Goal: Task Accomplishment & Management: Manage account settings

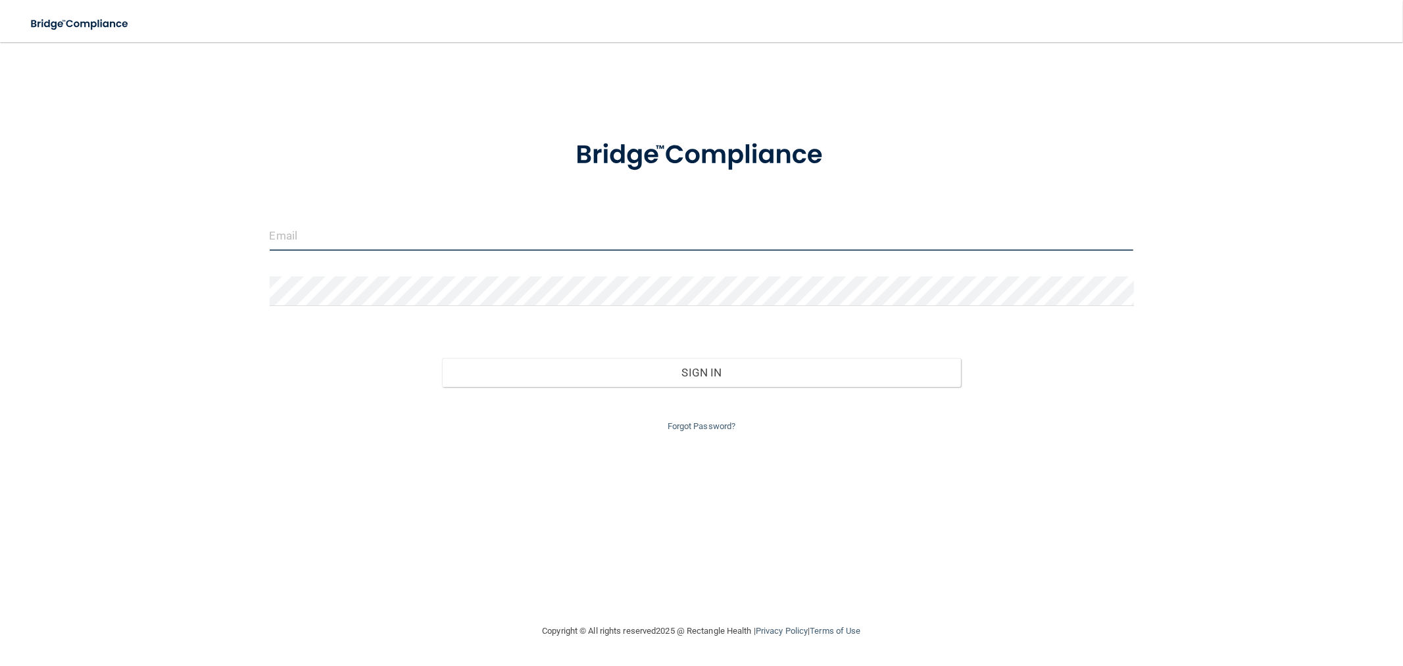
drag, startPoint x: 451, startPoint y: 237, endPoint x: 437, endPoint y: 241, distance: 13.7
click at [450, 237] on input "email" at bounding box center [702, 236] width 864 height 30
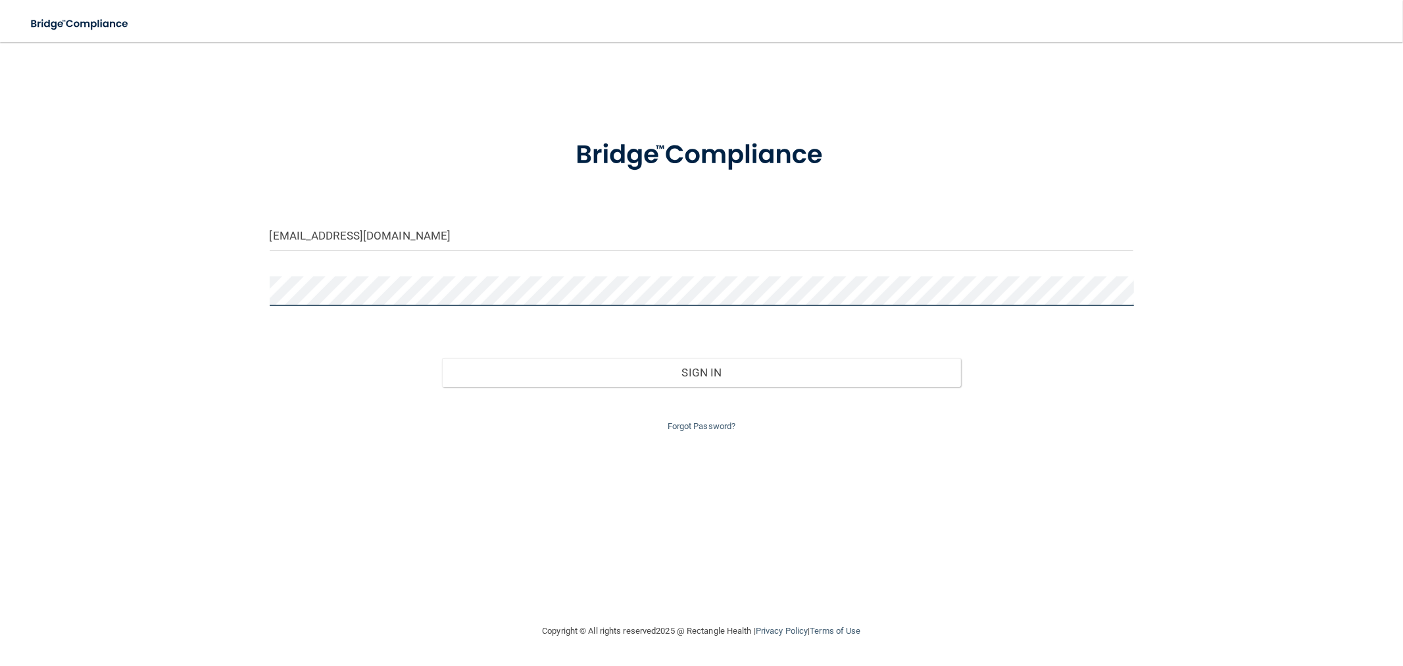
click at [442, 358] on button "Sign In" at bounding box center [701, 372] width 518 height 29
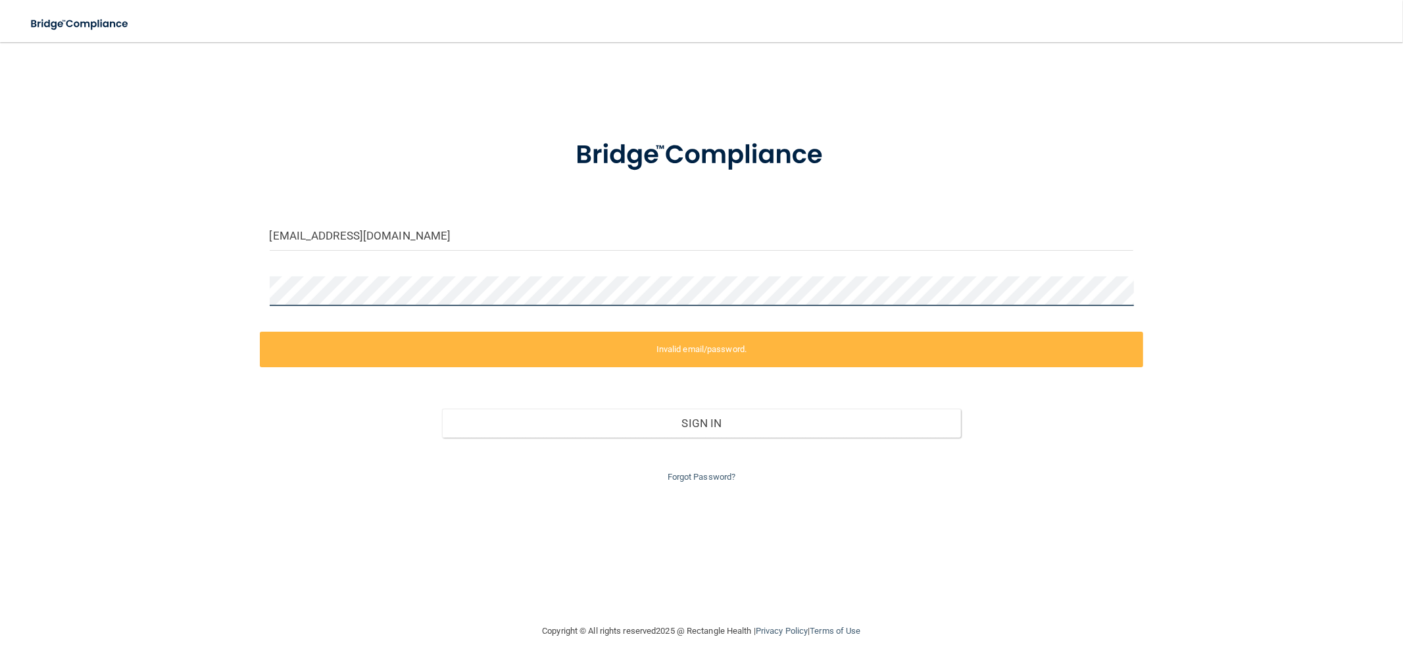
click at [240, 298] on div "[EMAIL_ADDRESS][DOMAIN_NAME] Invalid email/password. You don't have permission …" at bounding box center [701, 332] width 1351 height 555
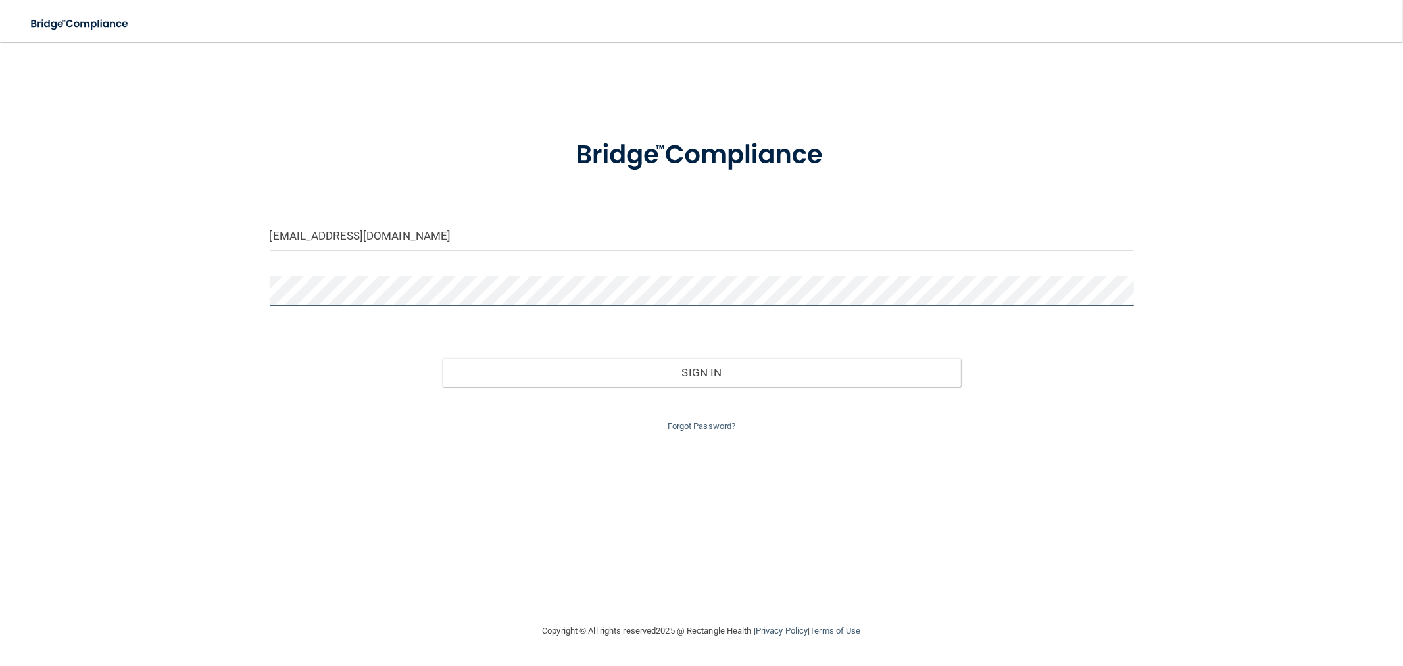
click at [442, 358] on button "Sign In" at bounding box center [701, 372] width 518 height 29
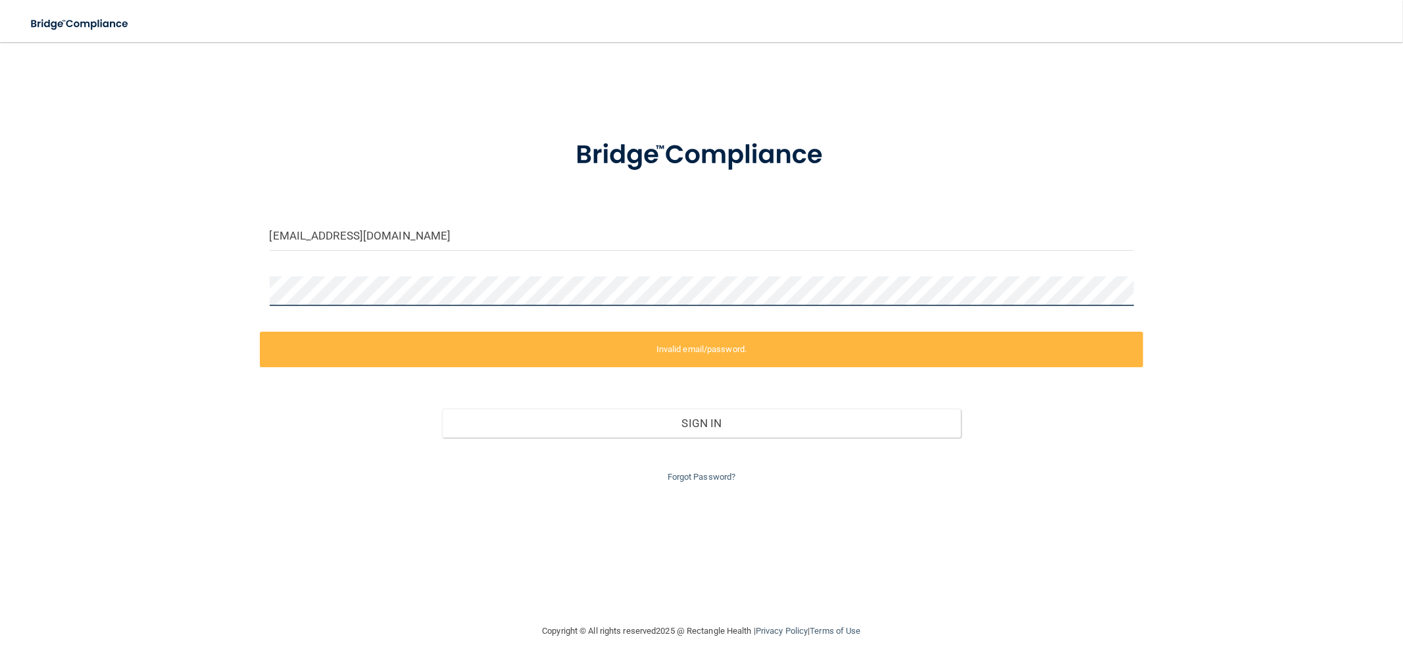
click at [218, 290] on div "[EMAIL_ADDRESS][DOMAIN_NAME] Invalid email/password. You don't have permission …" at bounding box center [701, 332] width 1351 height 555
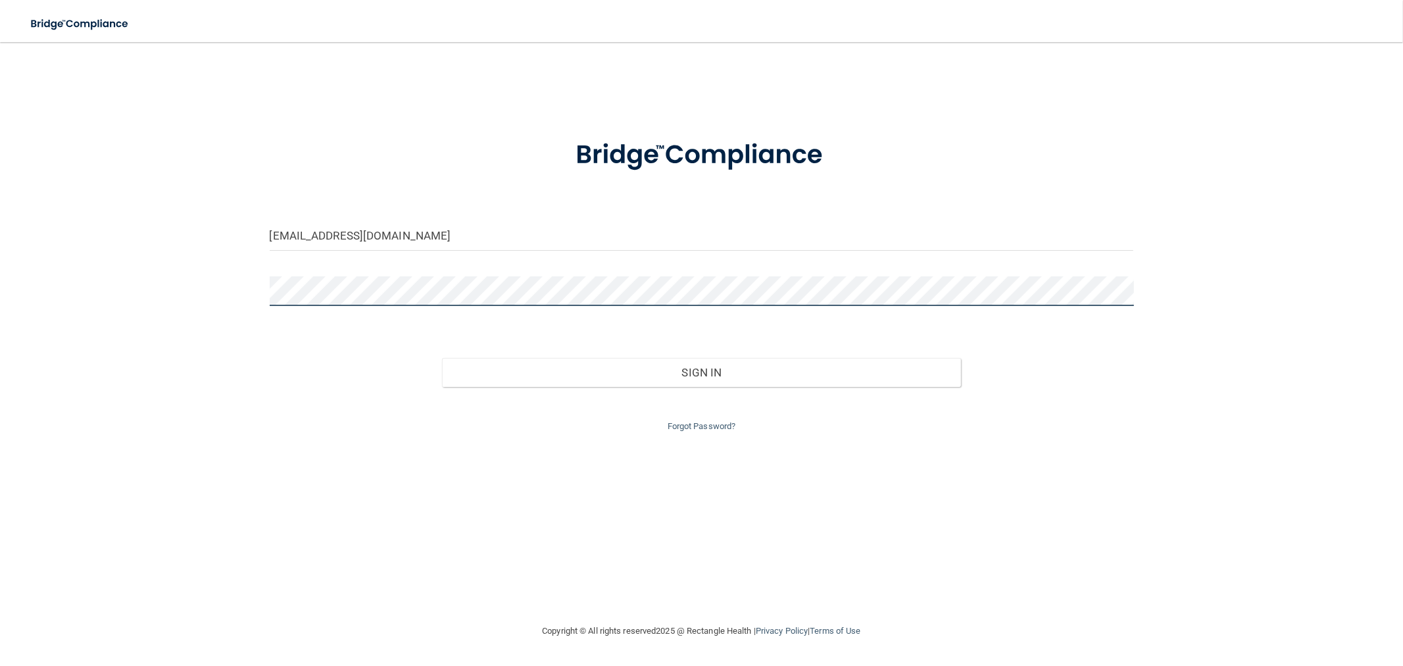
click at [442, 358] on button "Sign In" at bounding box center [701, 372] width 518 height 29
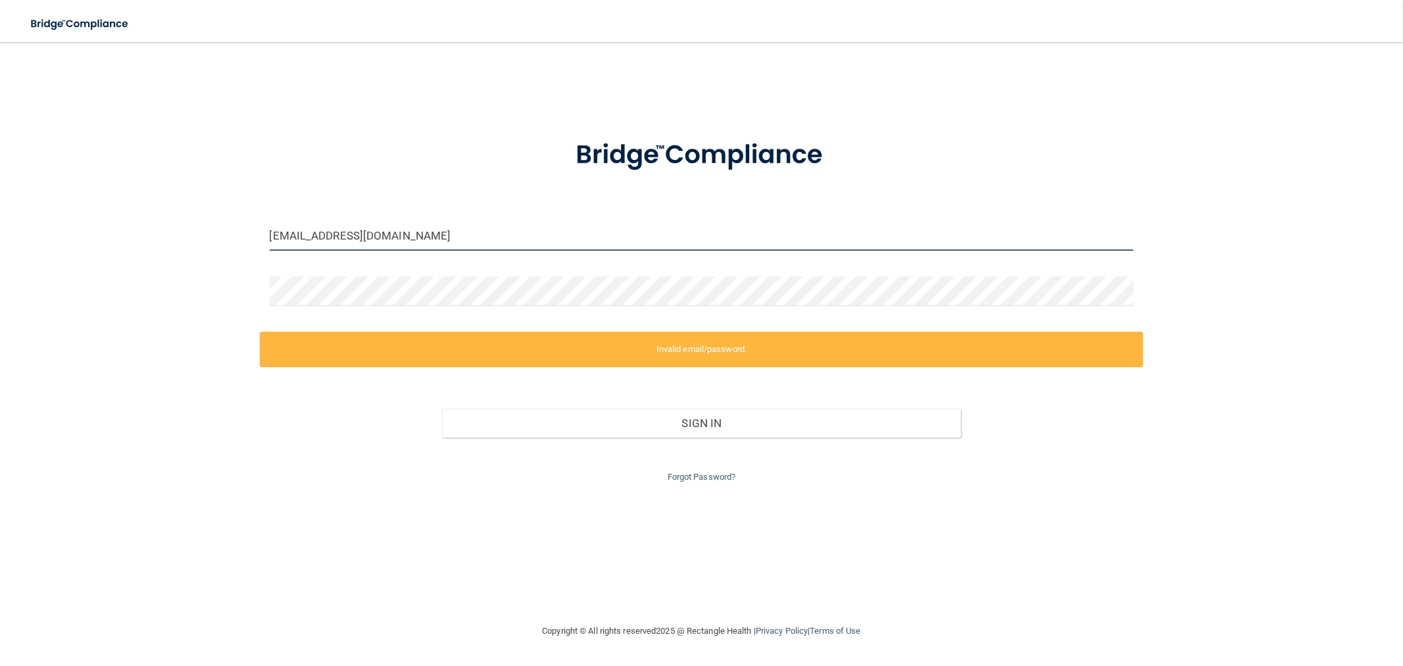
click at [372, 242] on input "[EMAIL_ADDRESS][DOMAIN_NAME]" at bounding box center [702, 236] width 864 height 30
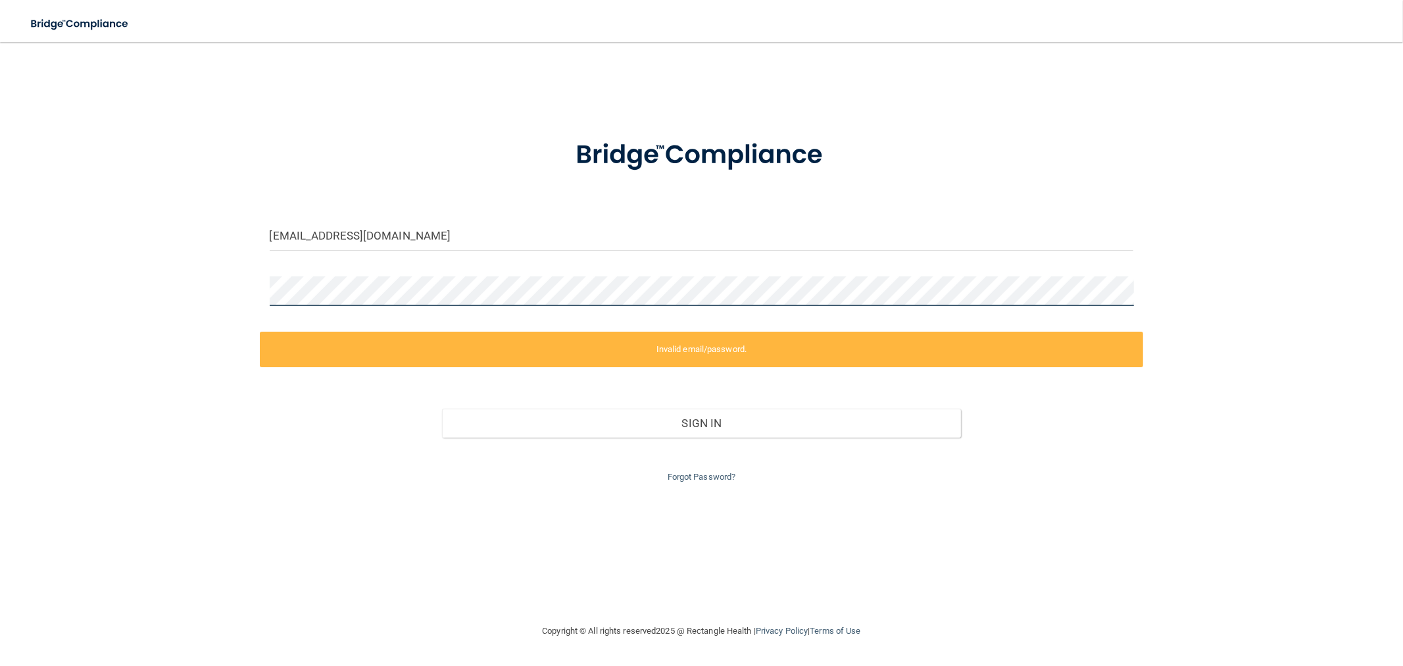
click at [230, 293] on div "[EMAIL_ADDRESS][DOMAIN_NAME] Invalid email/password. You don't have permission …" at bounding box center [701, 332] width 1351 height 555
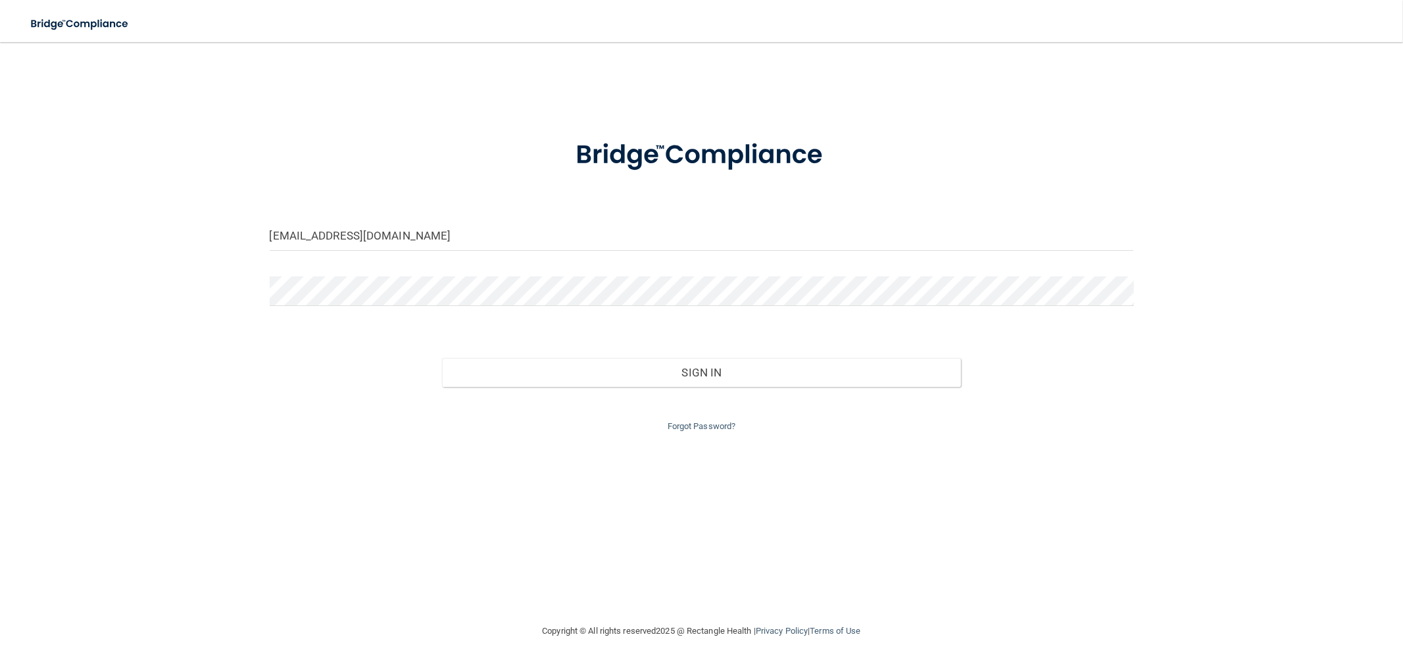
drag, startPoint x: 502, startPoint y: 253, endPoint x: 505, endPoint y: 239, distance: 14.2
click at [502, 251] on div "[EMAIL_ADDRESS][DOMAIN_NAME]" at bounding box center [702, 240] width 884 height 39
click at [502, 238] on input "[EMAIL_ADDRESS][DOMAIN_NAME]" at bounding box center [702, 236] width 864 height 30
type input "[EMAIL_ADDRESS][DOMAIN_NAME]"
click at [442, 358] on button "Sign In" at bounding box center [701, 372] width 518 height 29
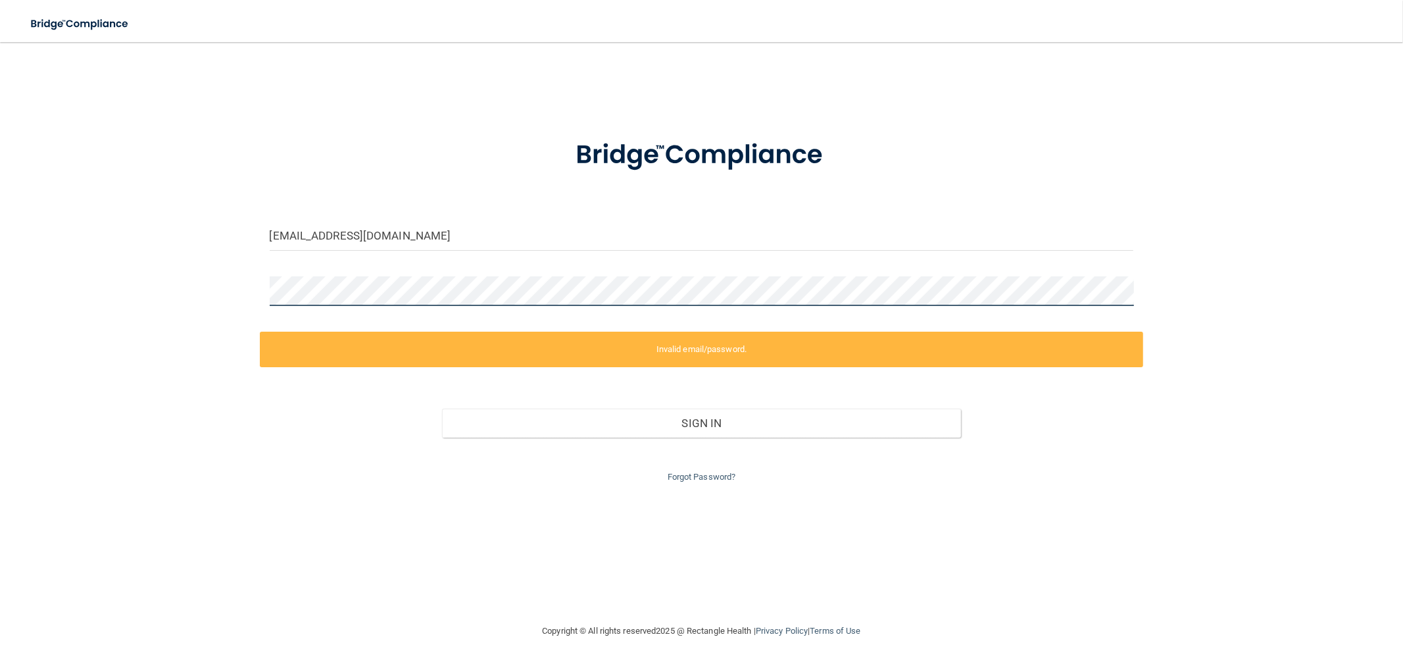
click at [247, 293] on div "[EMAIL_ADDRESS][DOMAIN_NAME] Invalid email/password. You don't have permission …" at bounding box center [701, 332] width 1351 height 555
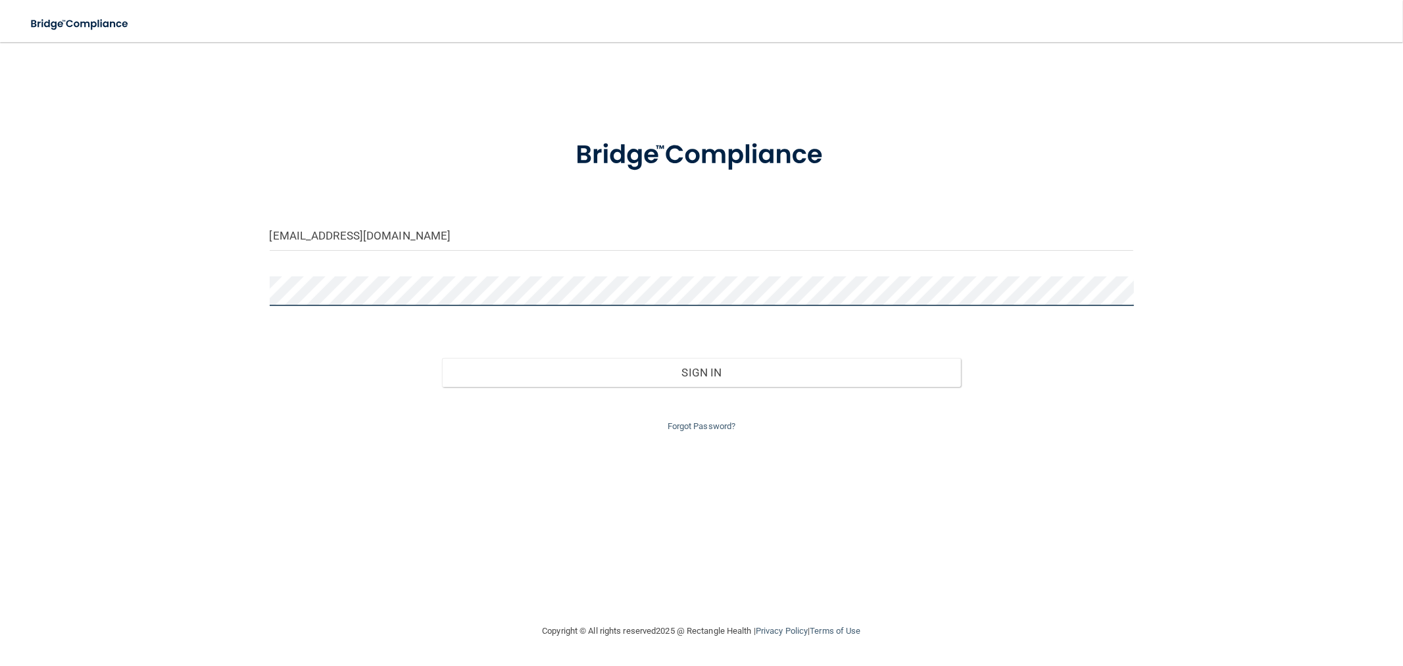
click at [442, 358] on button "Sign In" at bounding box center [701, 372] width 518 height 29
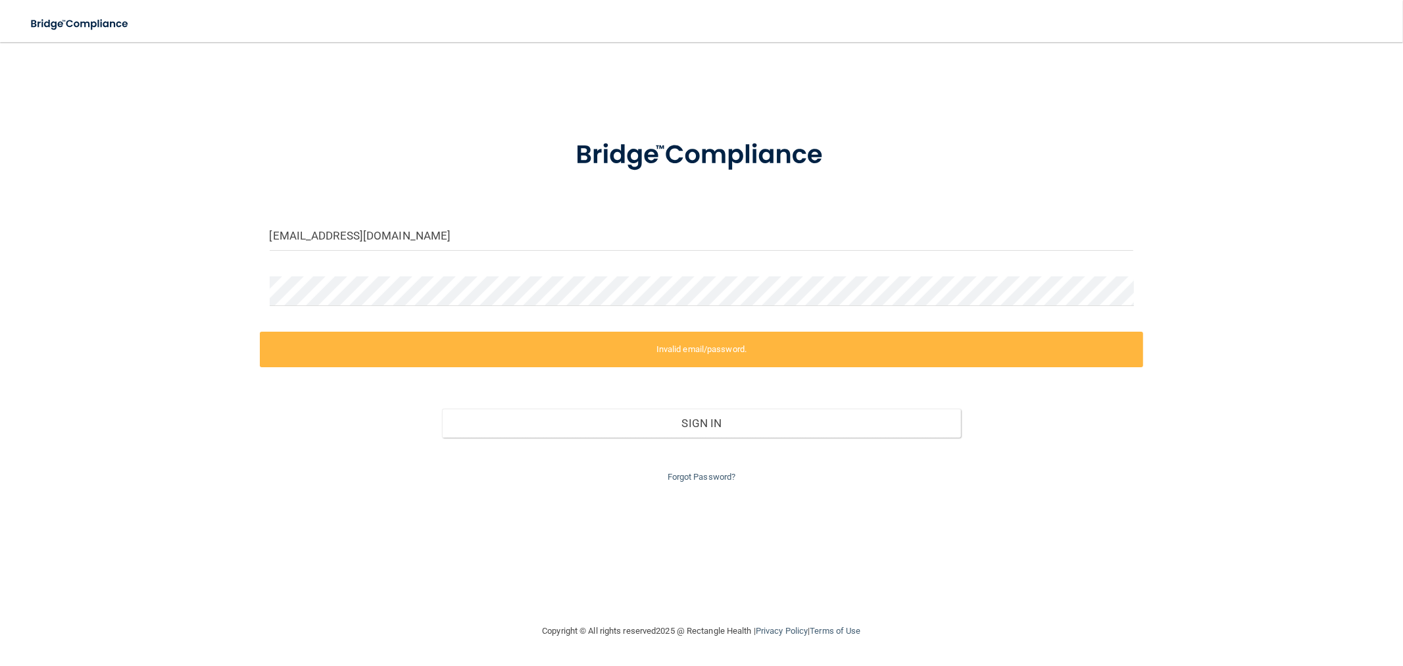
click at [701, 466] on div "Forgot Password?" at bounding box center [702, 460] width 884 height 47
click at [699, 474] on link "Forgot Password?" at bounding box center [702, 477] width 68 height 10
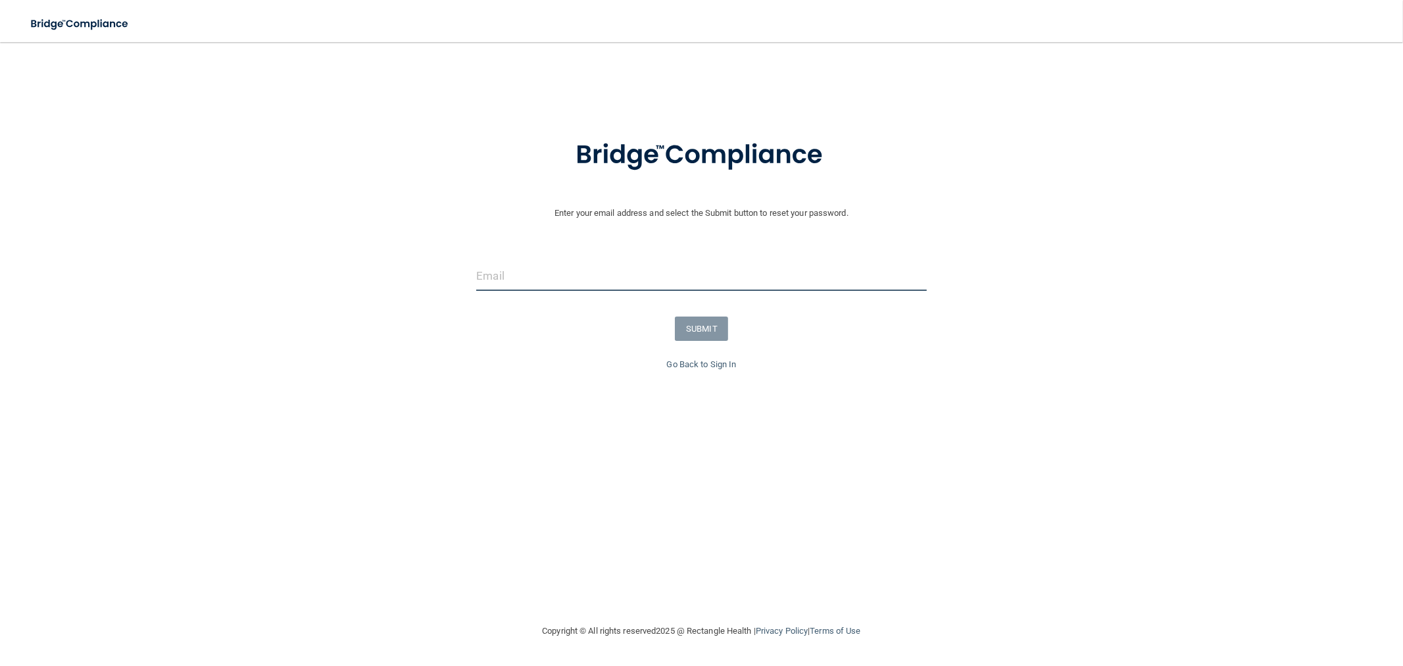
click at [589, 278] on input "email" at bounding box center [701, 276] width 450 height 30
type input "[EMAIL_ADDRESS][DOMAIN_NAME]"
click at [693, 326] on button "SUBMIT" at bounding box center [701, 328] width 53 height 24
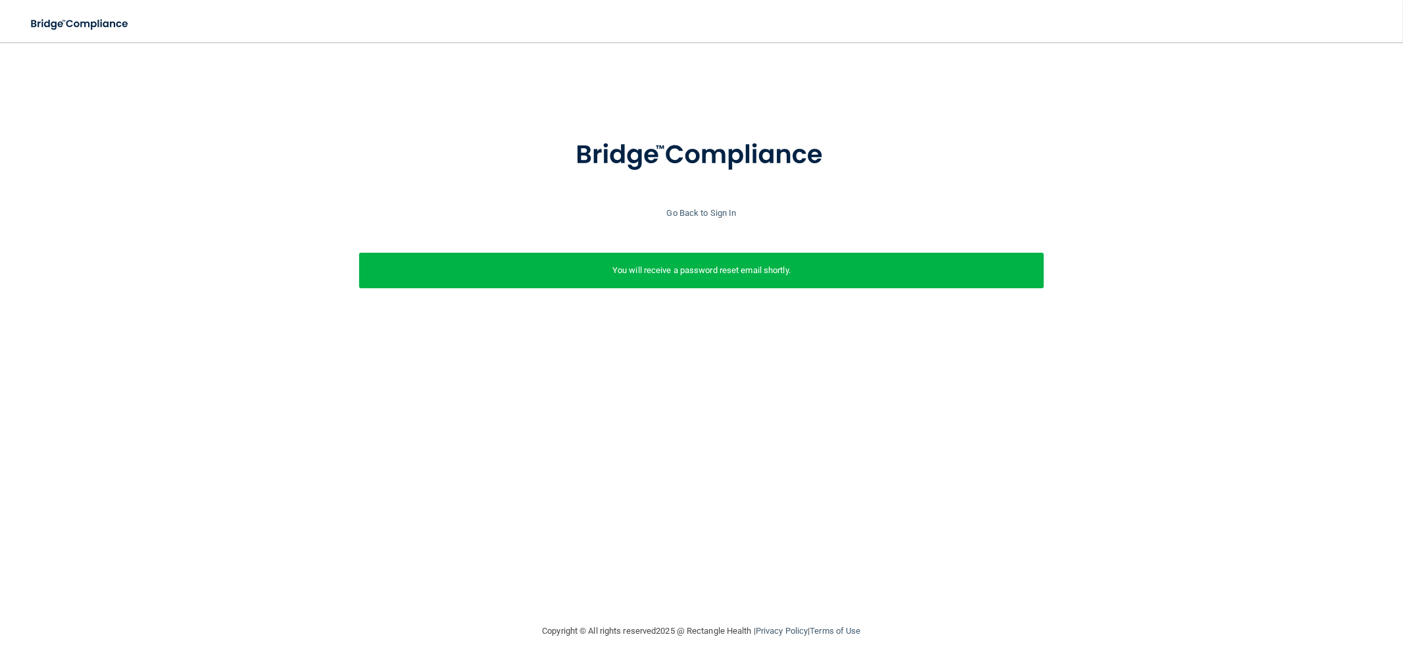
click at [708, 276] on p "You will receive a password reset email shortly." at bounding box center [702, 270] width 666 height 16
click at [700, 208] on link "Go Back to Sign In" at bounding box center [702, 213] width 70 height 10
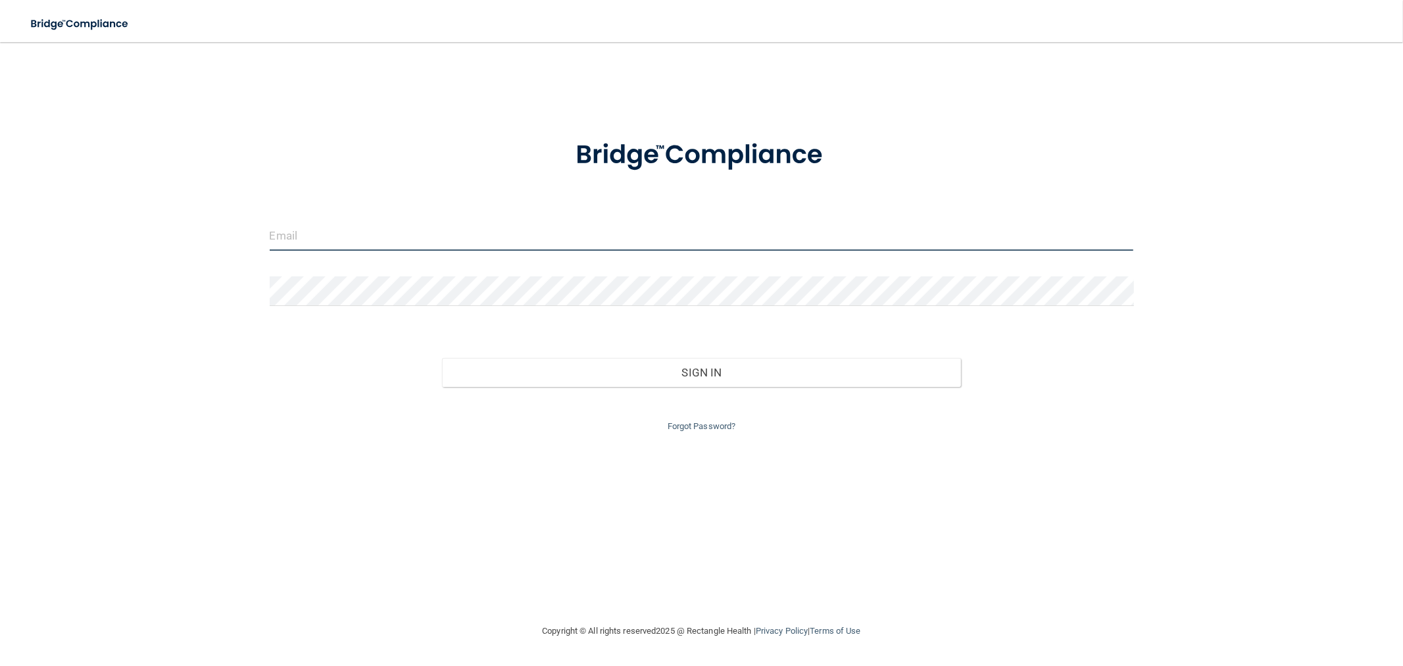
click at [567, 241] on input "email" at bounding box center [702, 236] width 864 height 30
type input "[EMAIL_ADDRESS][DOMAIN_NAME]"
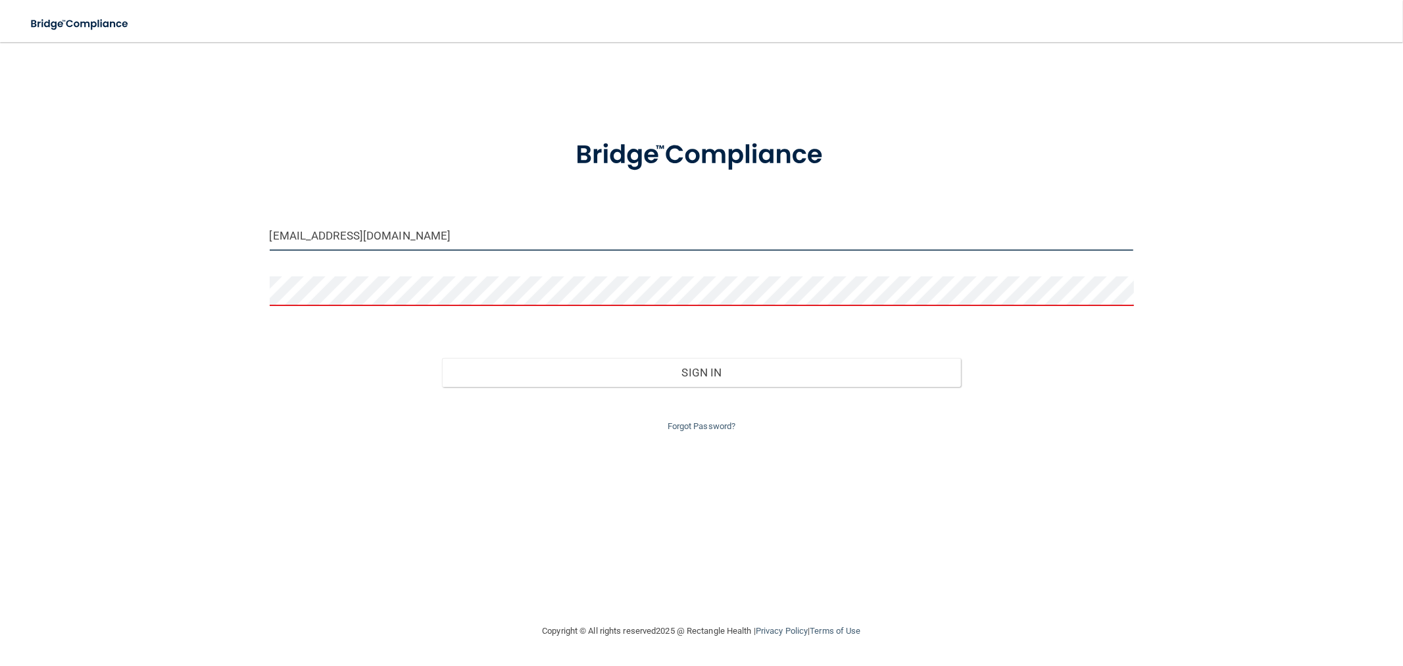
click at [482, 240] on input "[EMAIL_ADDRESS][DOMAIN_NAME]" at bounding box center [702, 236] width 864 height 30
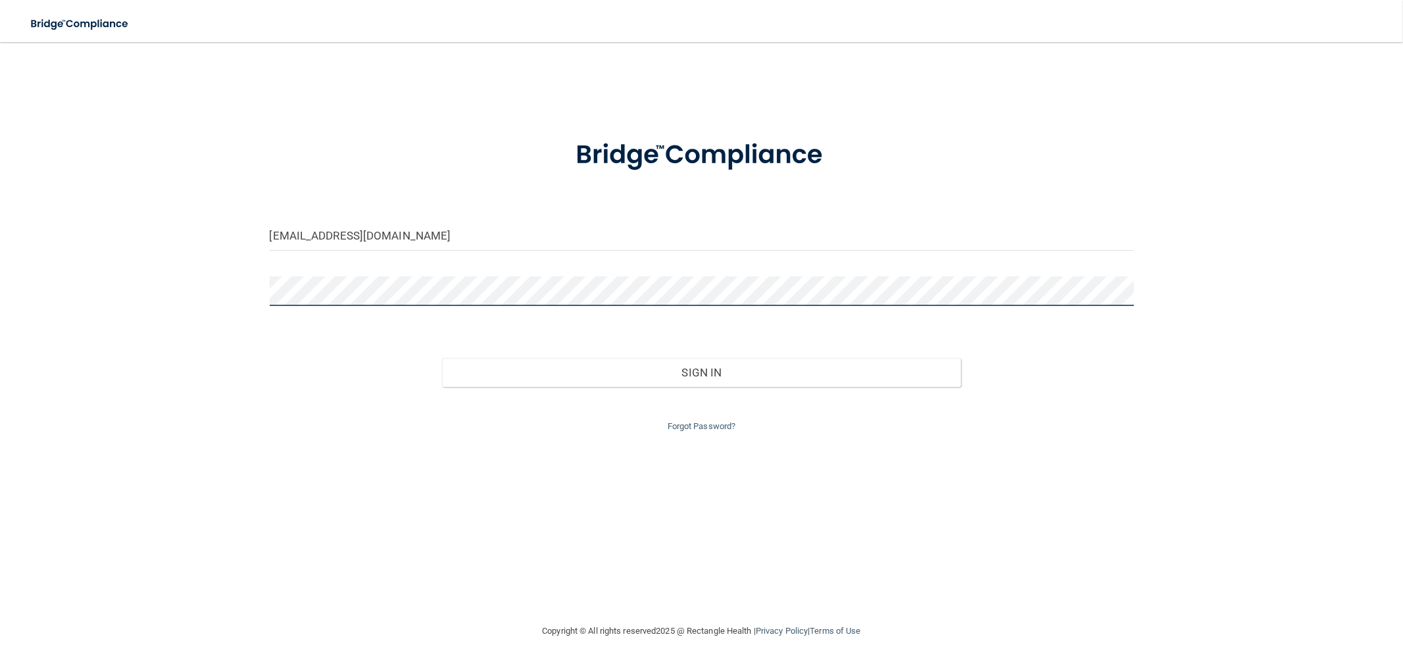
click at [442, 358] on button "Sign In" at bounding box center [701, 372] width 518 height 29
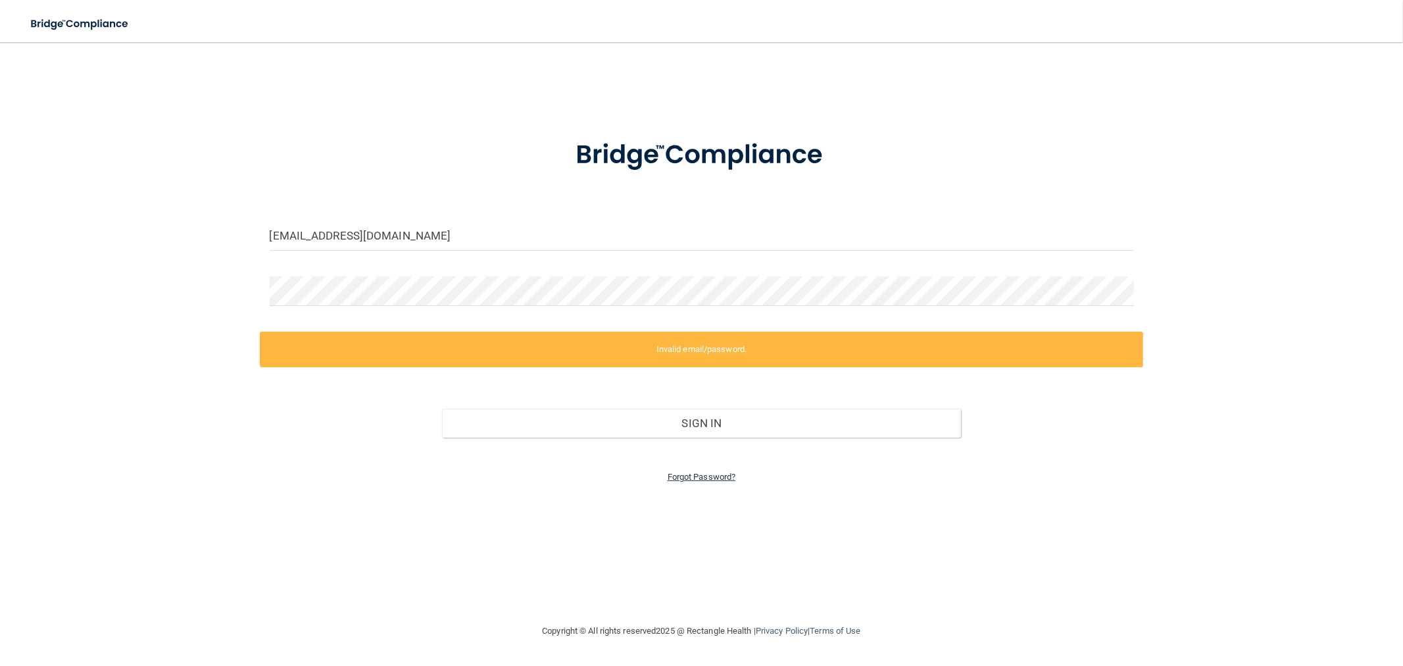
click at [704, 477] on link "Forgot Password?" at bounding box center [702, 477] width 68 height 10
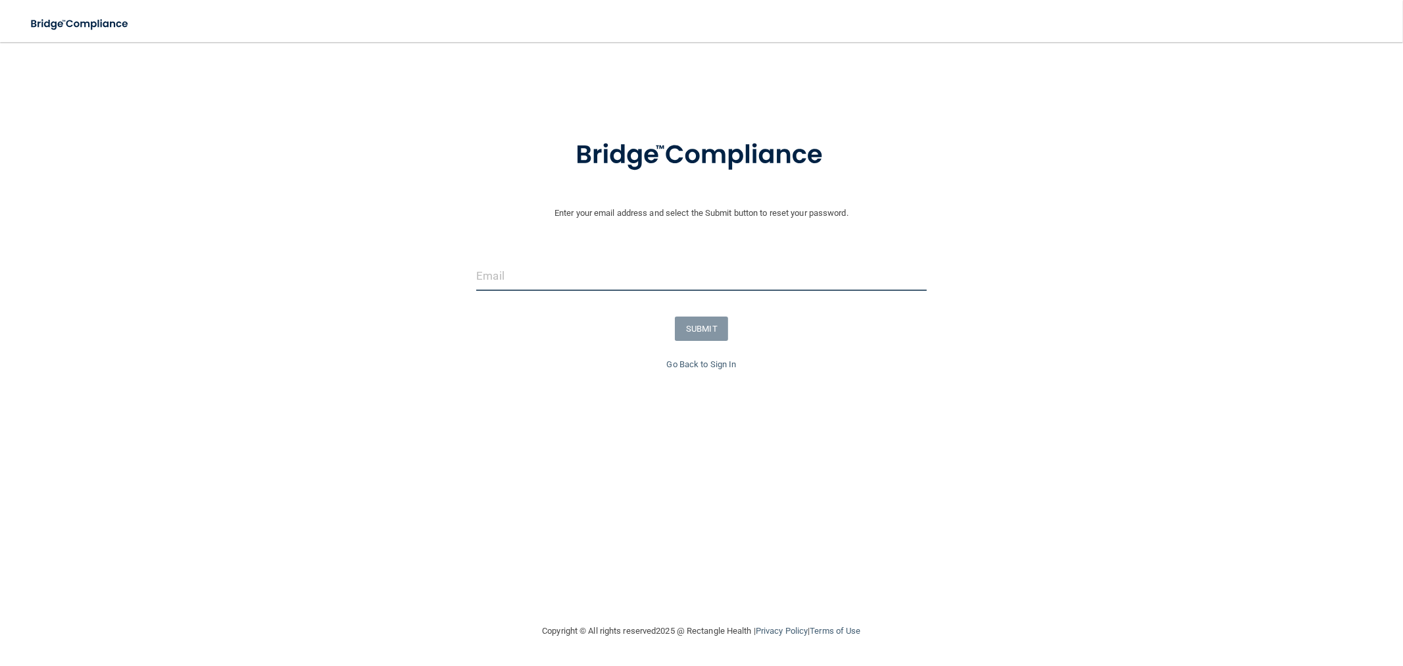
click at [655, 282] on input "email" at bounding box center [701, 276] width 450 height 30
type input "[EMAIL_ADDRESS][DOMAIN_NAME]"
click at [712, 333] on button "SUBMIT" at bounding box center [701, 328] width 53 height 24
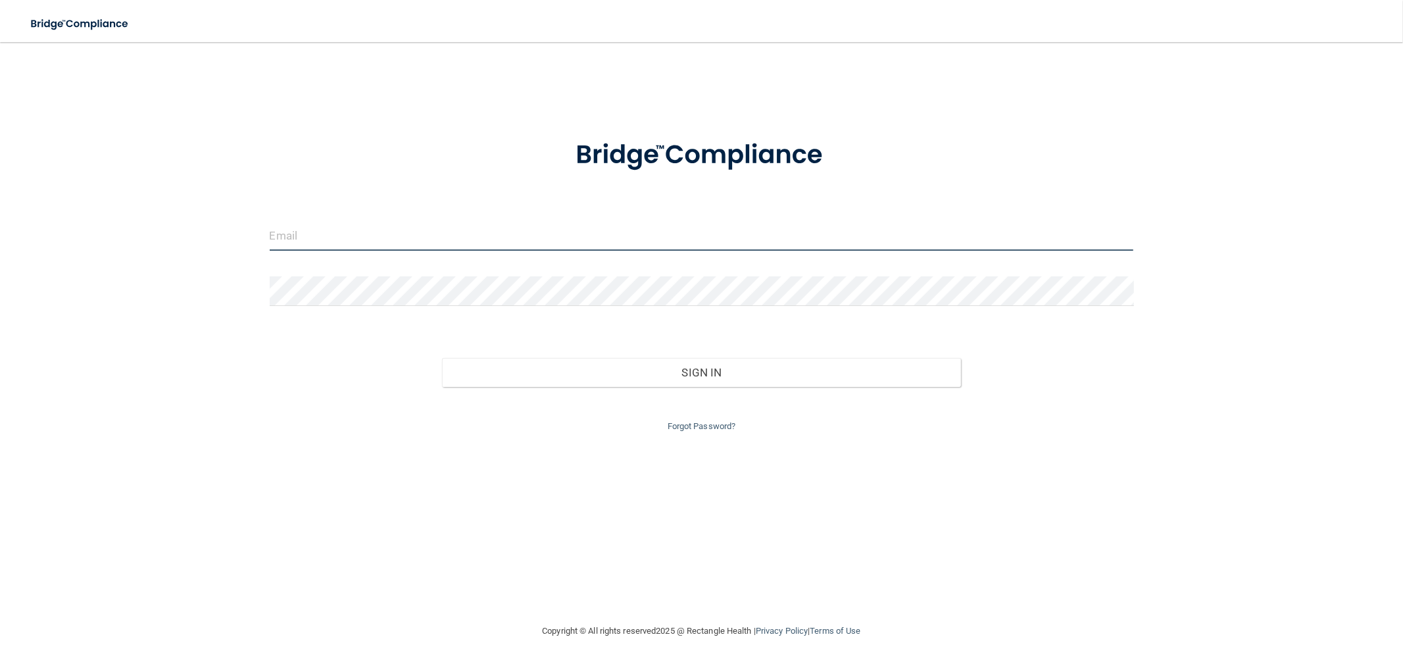
click at [605, 234] on input "email" at bounding box center [702, 236] width 864 height 30
type input "[PERSON_NAME][EMAIL_ADDRESS][PERSON_NAME][DOMAIN_NAME]"
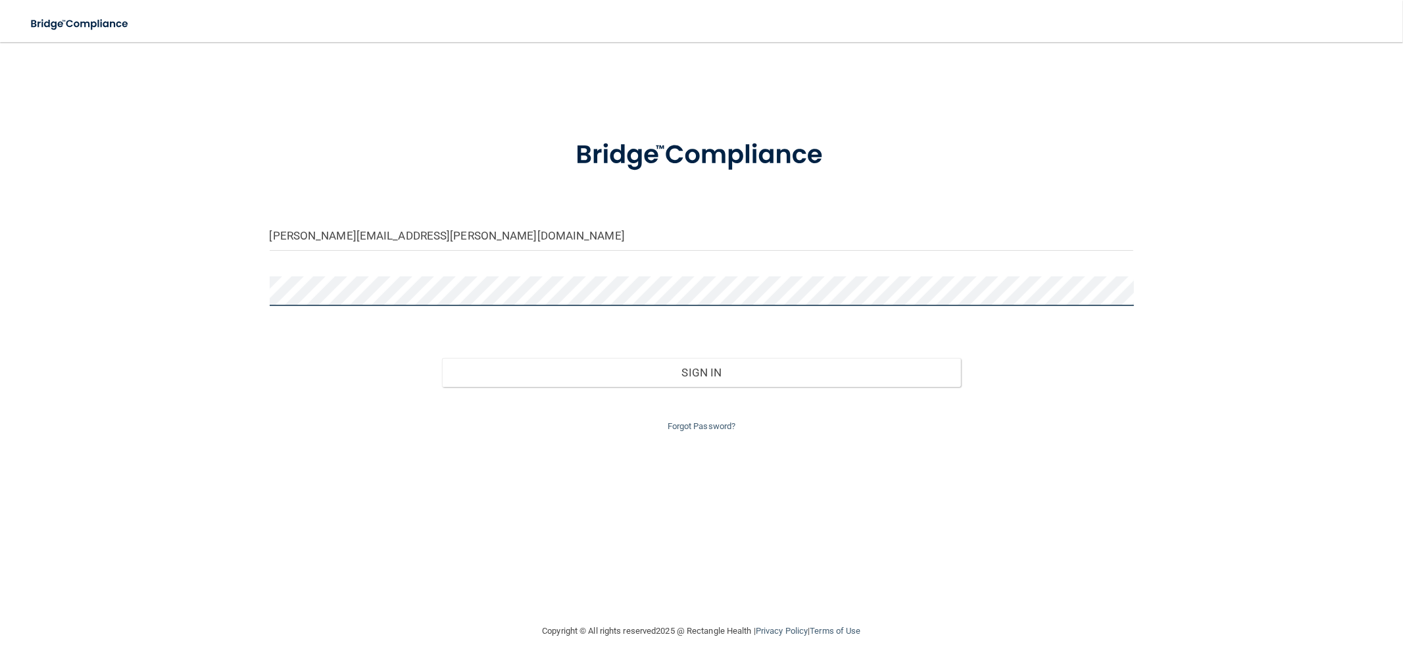
click at [442, 358] on button "Sign In" at bounding box center [701, 372] width 518 height 29
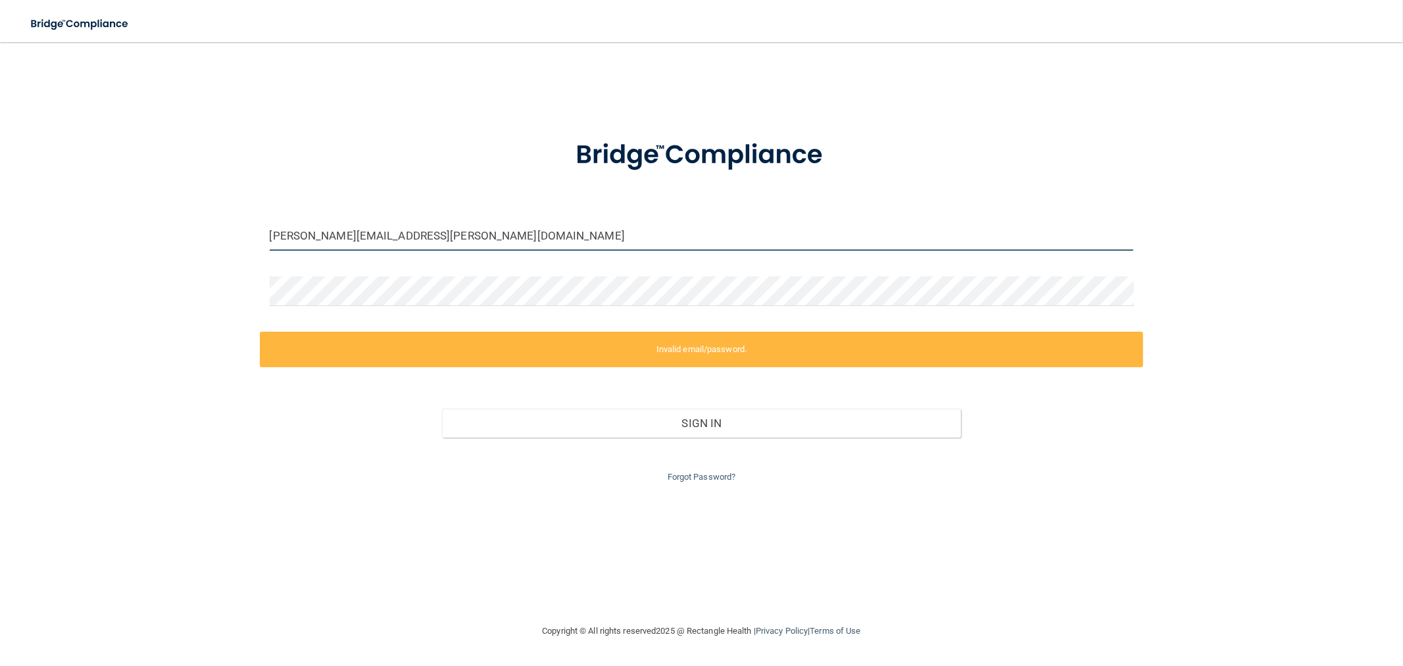
click at [462, 237] on input "[PERSON_NAME][EMAIL_ADDRESS][PERSON_NAME][DOMAIN_NAME]" at bounding box center [702, 236] width 864 height 30
drag, startPoint x: 382, startPoint y: 237, endPoint x: 74, endPoint y: 237, distance: 307.2
click at [88, 237] on div "[PERSON_NAME][EMAIL_ADDRESS][PERSON_NAME][DOMAIN_NAME] Invalid email/password. …" at bounding box center [701, 332] width 1351 height 555
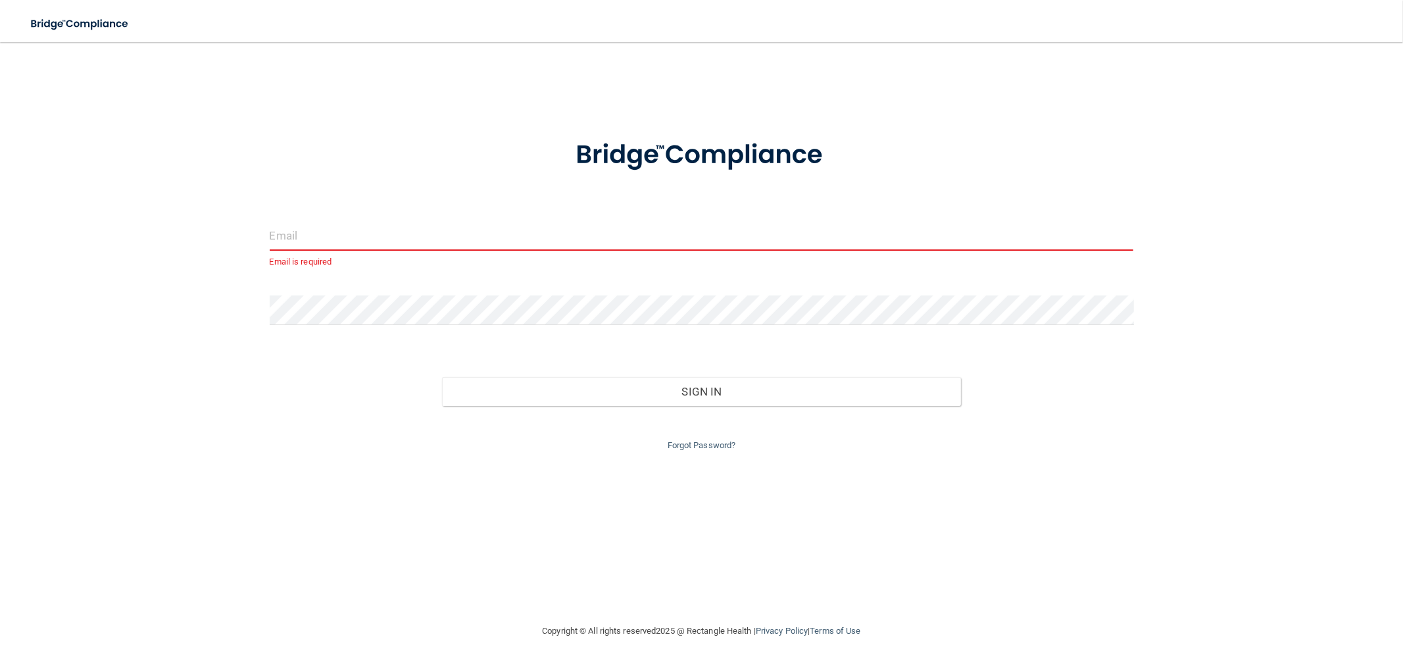
click at [321, 226] on input "email" at bounding box center [702, 236] width 864 height 30
click at [306, 240] on input "maa" at bounding box center [702, 236] width 864 height 30
type input "[EMAIL_ADDRESS][DOMAIN_NAME]"
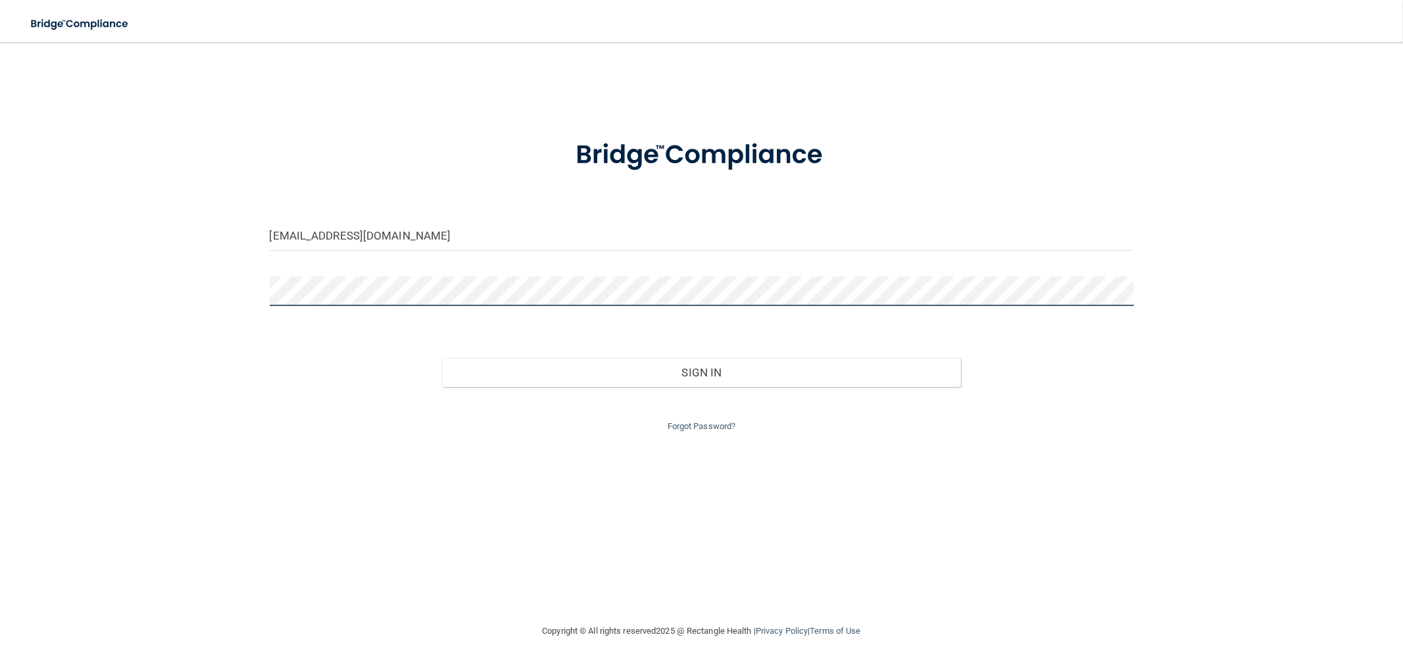
click at [59, 297] on div "[EMAIL_ADDRESS][DOMAIN_NAME] Invalid email/password. You don't have permission …" at bounding box center [701, 332] width 1351 height 555
click at [442, 358] on button "Sign In" at bounding box center [701, 372] width 518 height 29
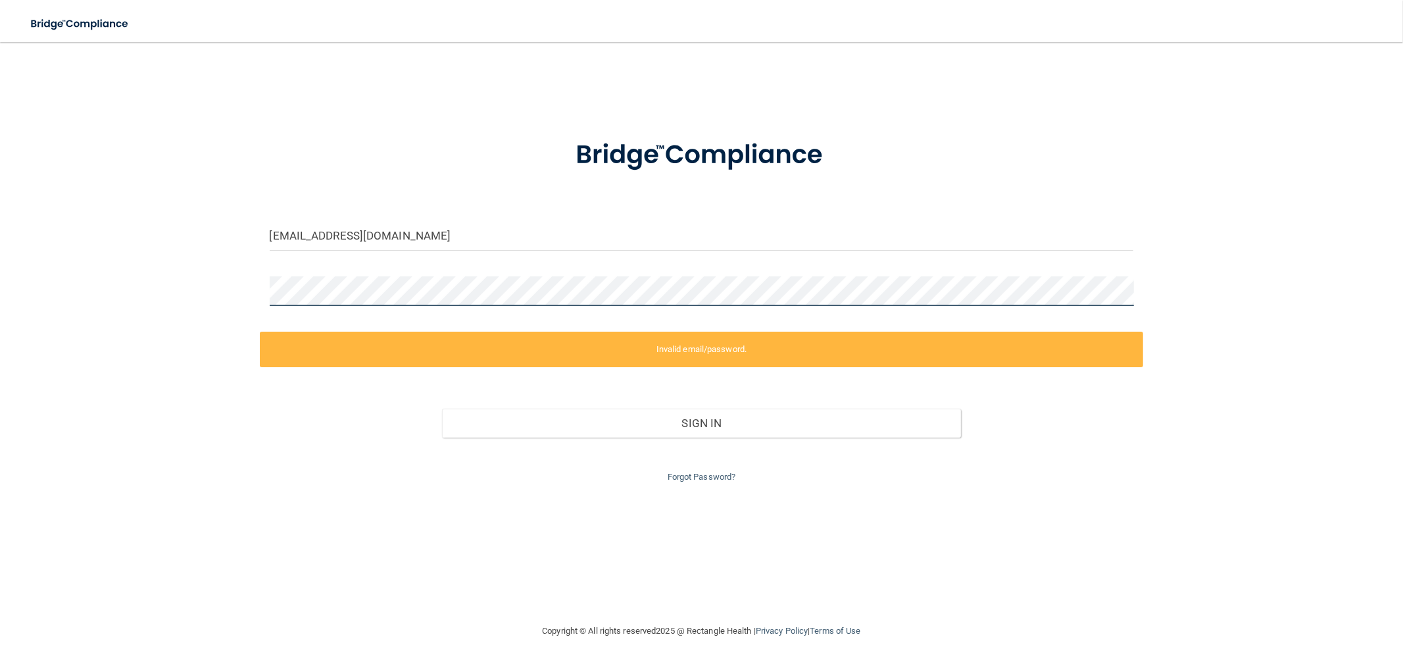
click at [239, 287] on div "[EMAIL_ADDRESS][DOMAIN_NAME] Invalid email/password. You don't have permission …" at bounding box center [701, 332] width 1351 height 555
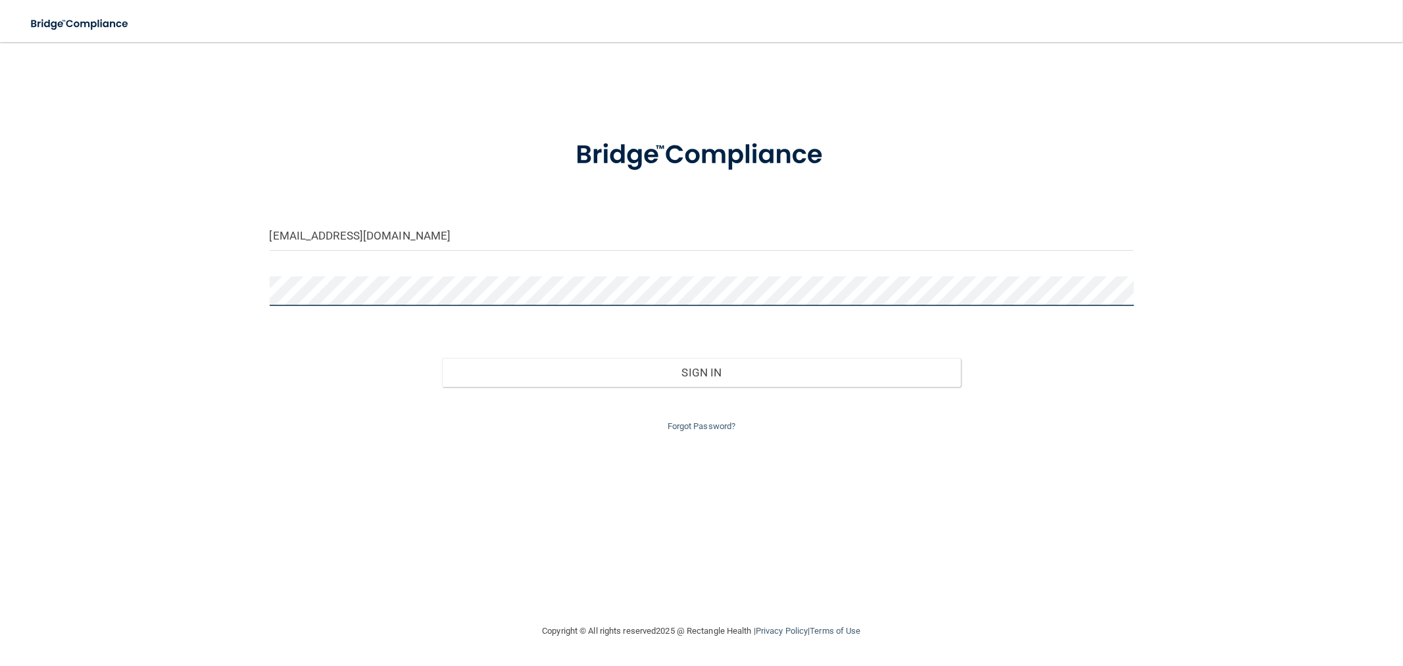
click at [442, 358] on button "Sign In" at bounding box center [701, 372] width 518 height 29
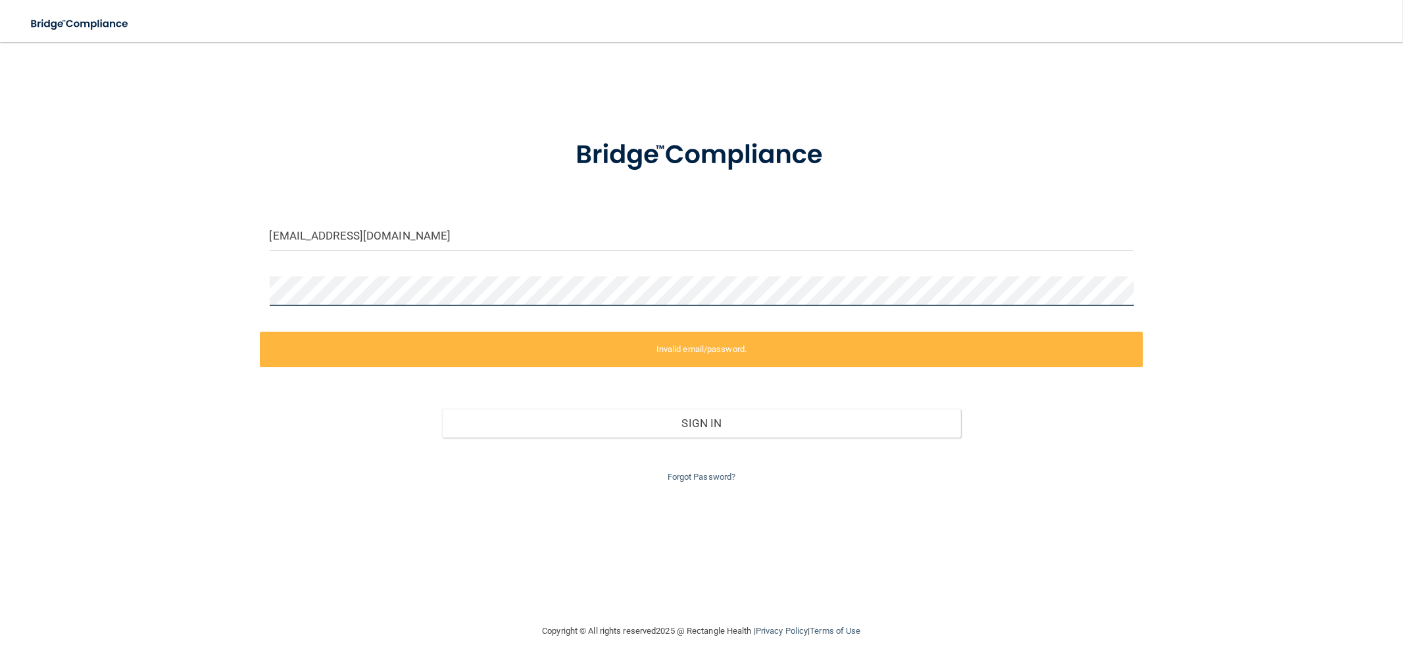
click at [237, 298] on div "[EMAIL_ADDRESS][DOMAIN_NAME] Invalid email/password. You don't have permission …" at bounding box center [701, 332] width 1351 height 555
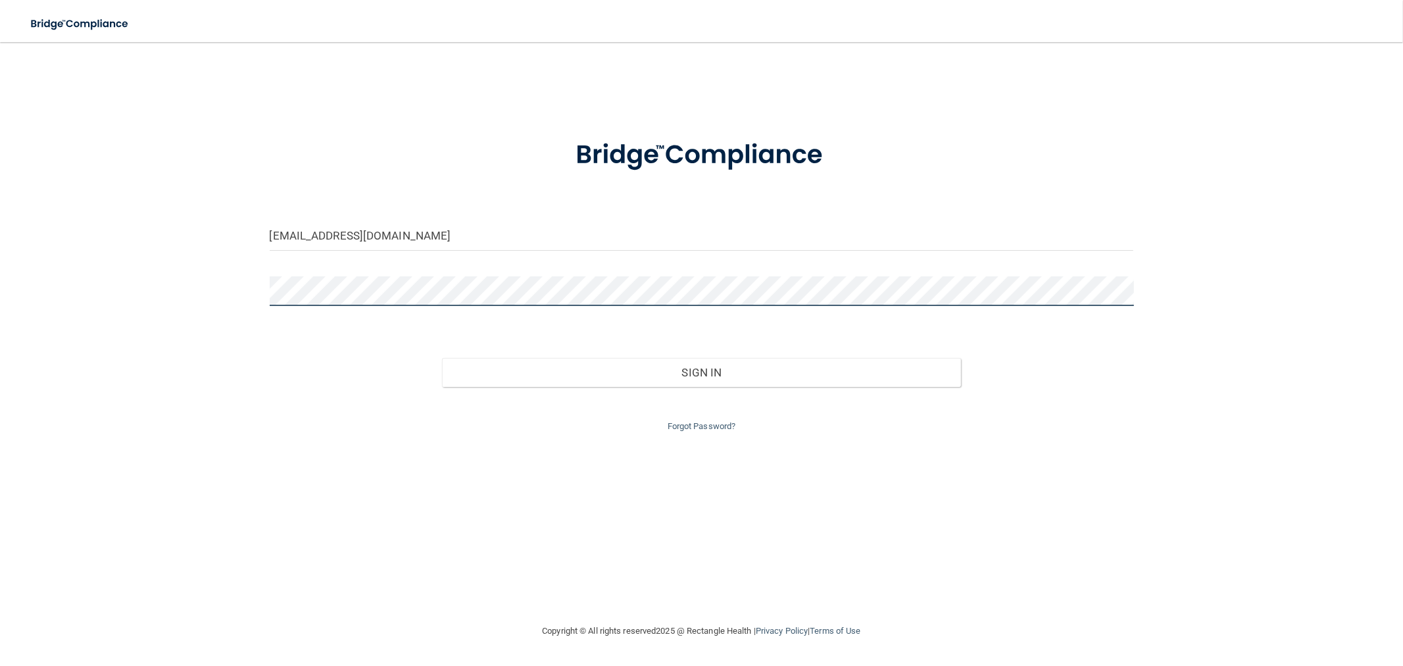
click at [442, 358] on button "Sign In" at bounding box center [701, 372] width 518 height 29
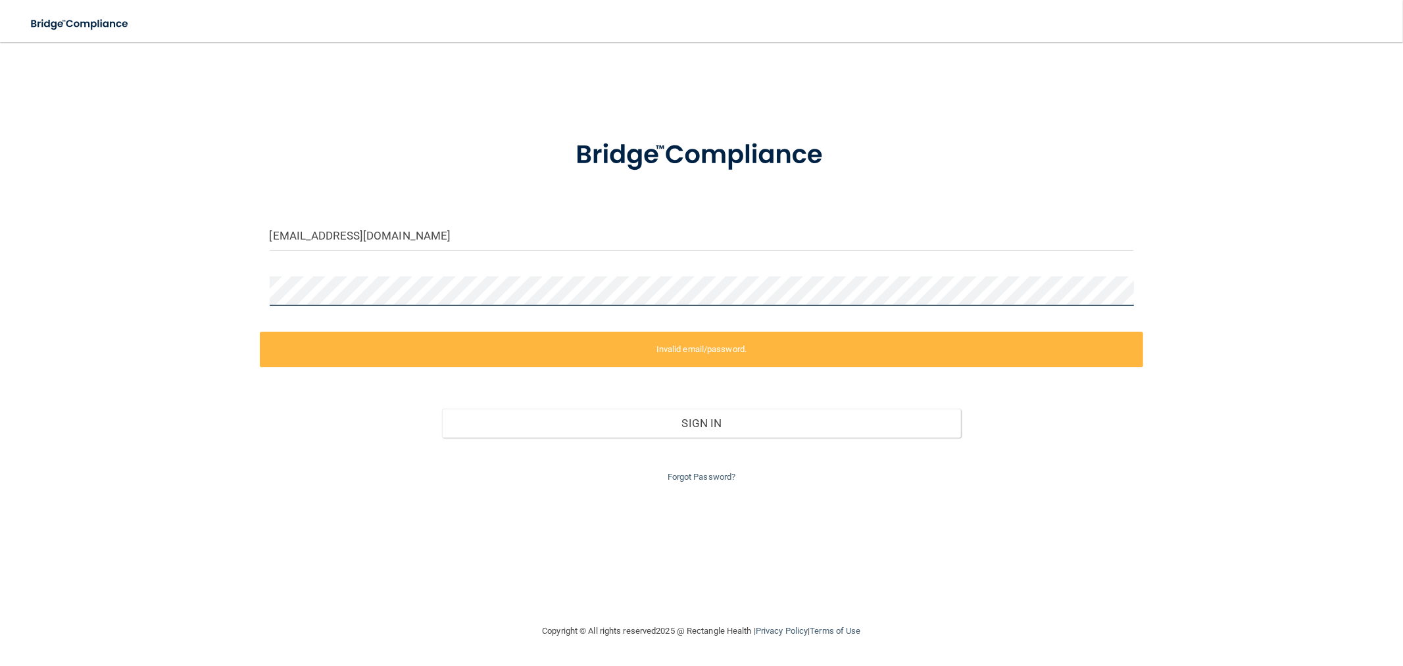
click at [237, 296] on div "[EMAIL_ADDRESS][DOMAIN_NAME] Invalid email/password. You don't have permission …" at bounding box center [701, 332] width 1351 height 555
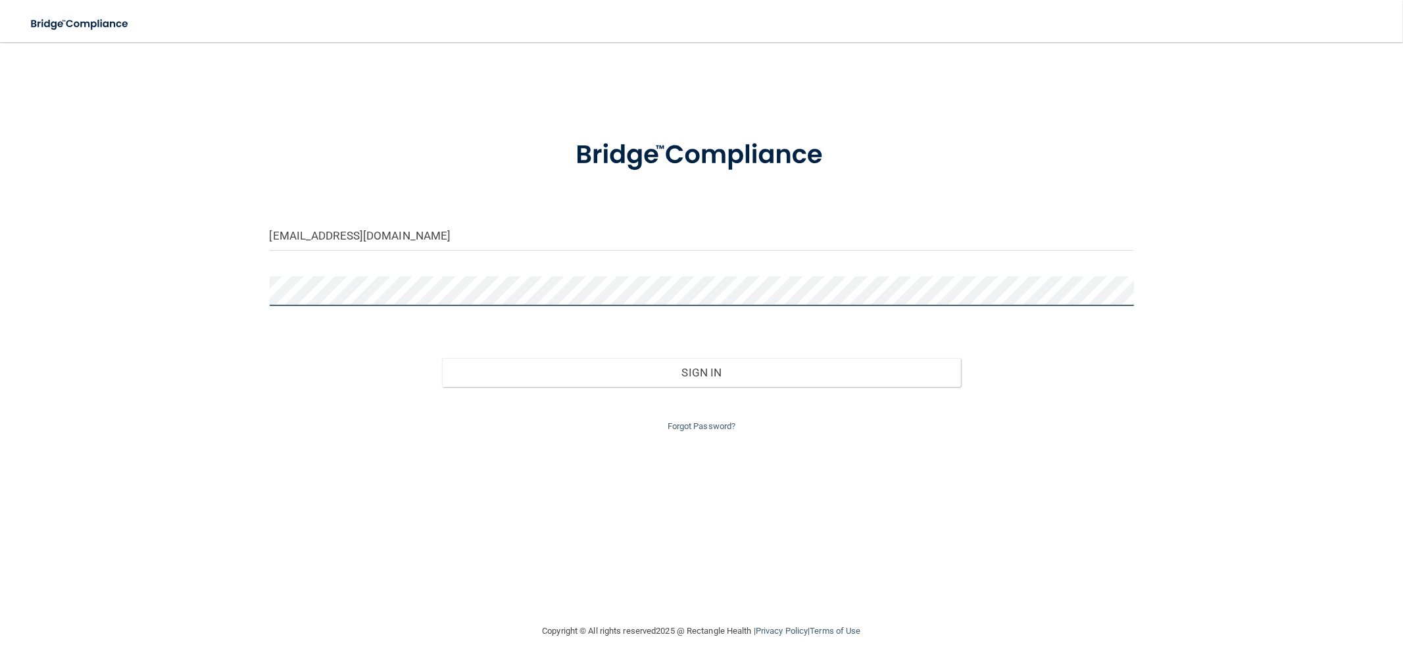
click at [442, 358] on button "Sign In" at bounding box center [701, 372] width 518 height 29
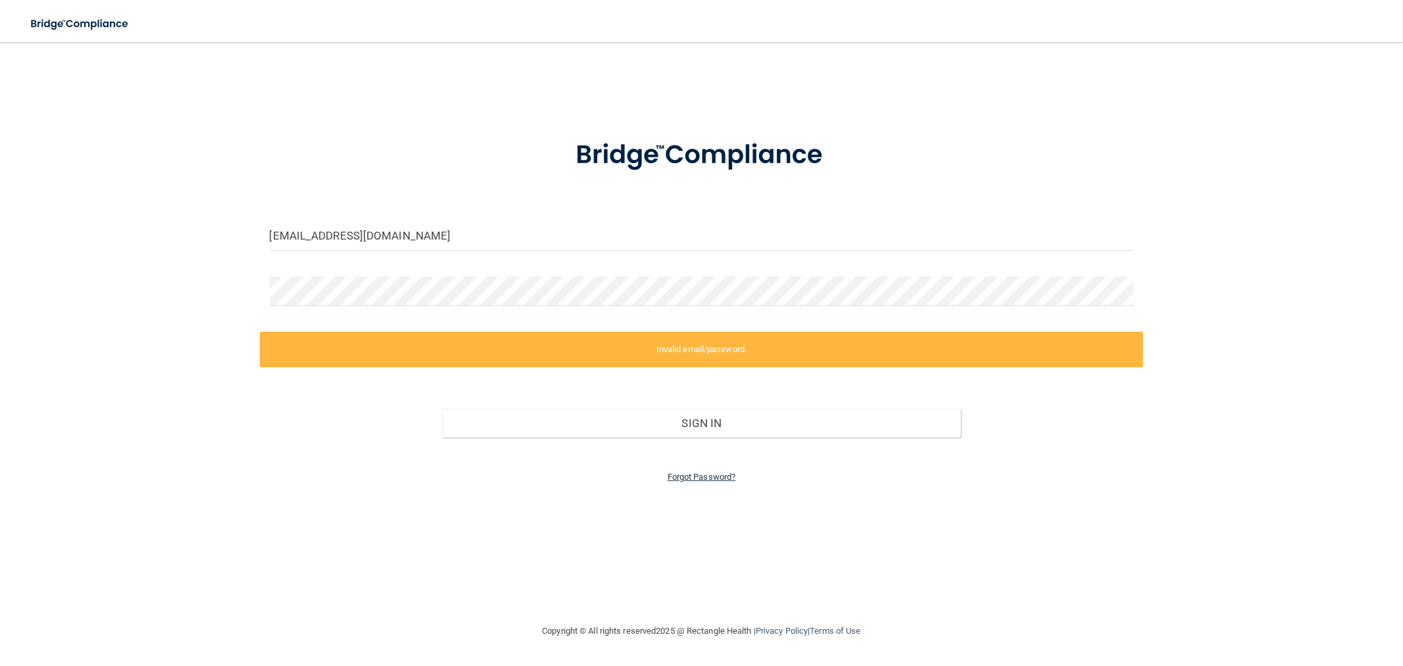
click at [705, 472] on link "Forgot Password?" at bounding box center [702, 477] width 68 height 10
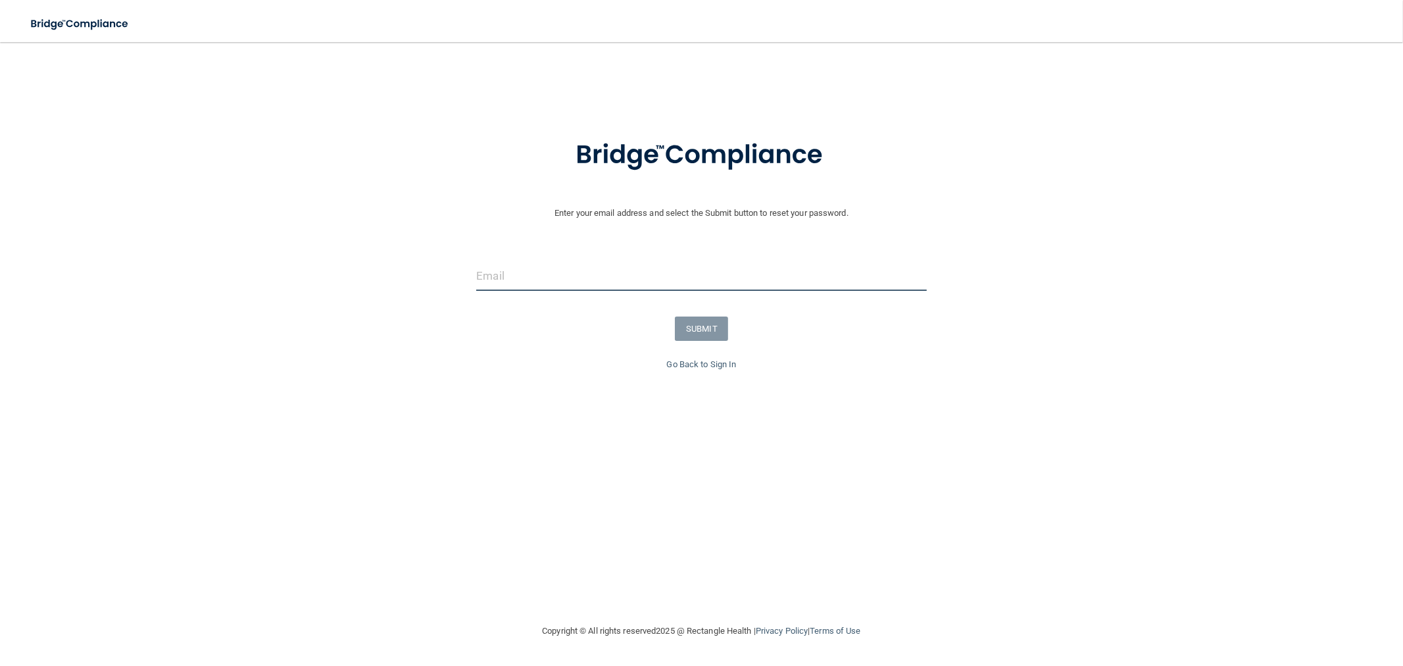
click at [655, 274] on input "email" at bounding box center [701, 276] width 450 height 30
type input "[EMAIL_ADDRESS][DOMAIN_NAME]"
click at [714, 324] on button "SUBMIT" at bounding box center [701, 328] width 53 height 24
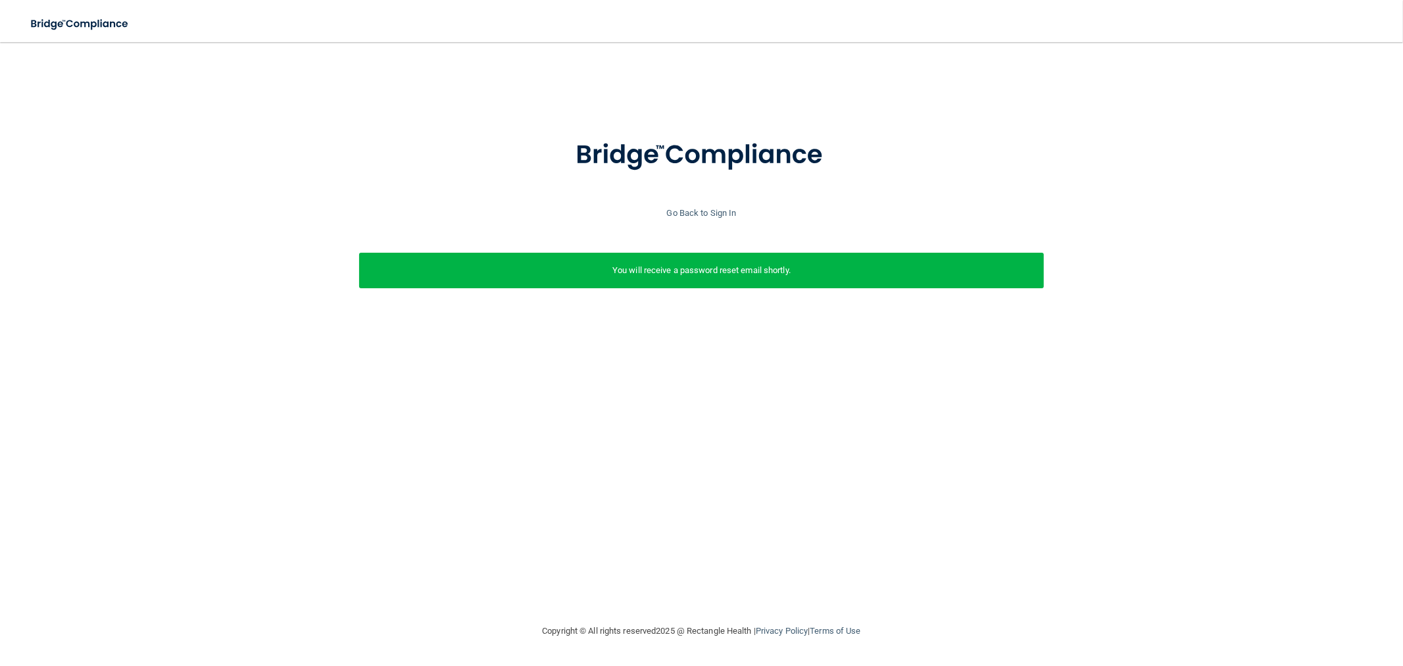
click at [751, 266] on p "You will receive a password reset email shortly." at bounding box center [702, 270] width 666 height 16
